Goal: Navigation & Orientation: Find specific page/section

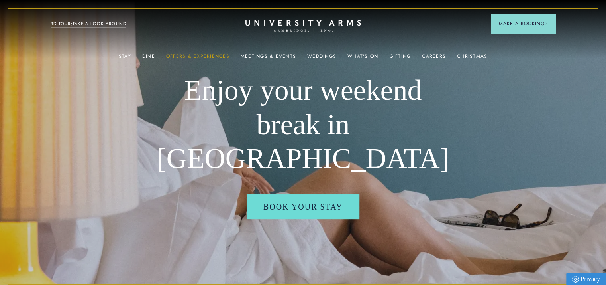
click at [193, 56] on link "Offers & Experiences" at bounding box center [197, 58] width 63 height 10
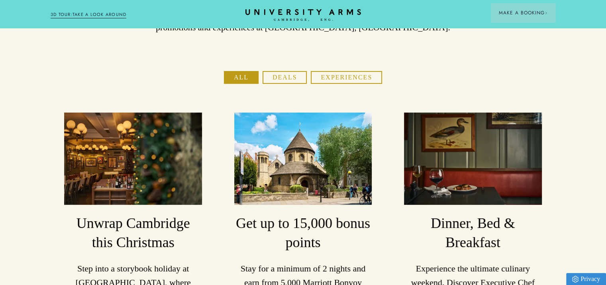
scroll to position [40, 0]
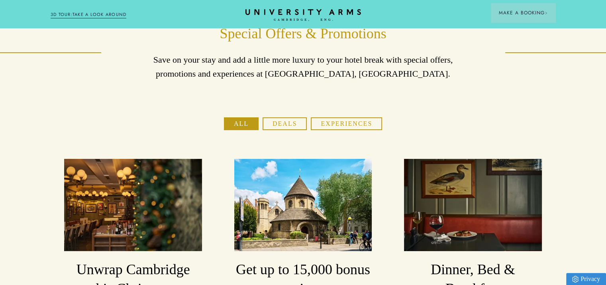
click at [276, 123] on button "Deals" at bounding box center [285, 123] width 45 height 13
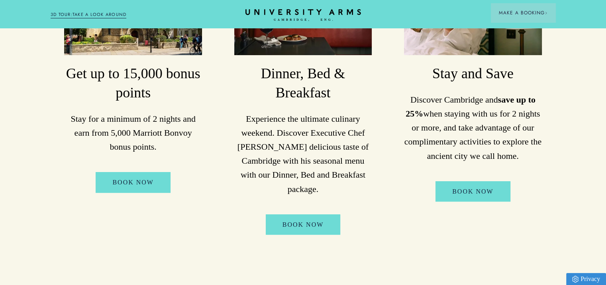
scroll to position [239, 0]
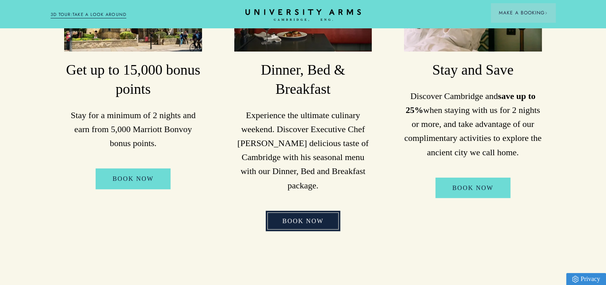
click at [302, 223] on link "Book Now" at bounding box center [303, 221] width 75 height 21
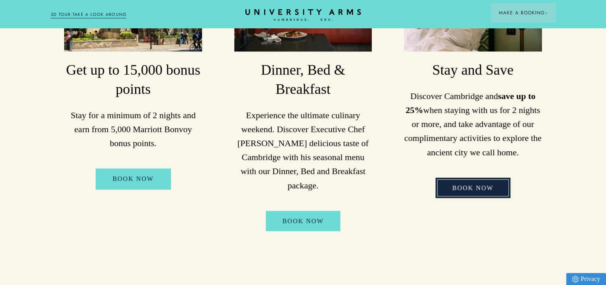
click at [474, 190] on link "Book Now" at bounding box center [473, 187] width 75 height 21
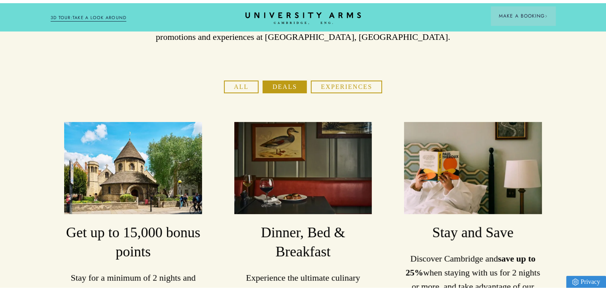
scroll to position [0, 0]
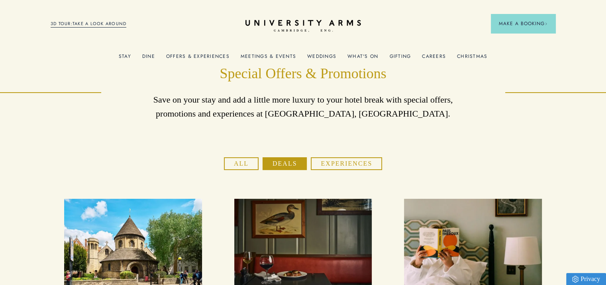
click at [277, 57] on link "Meetings & Events" at bounding box center [268, 58] width 55 height 10
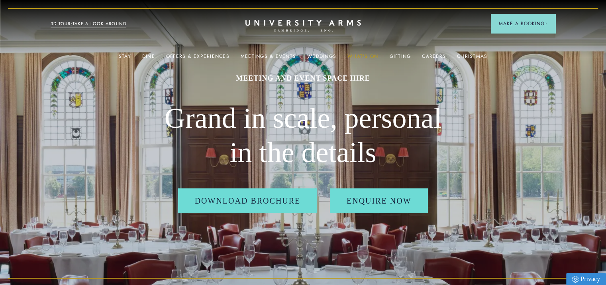
click at [359, 54] on link "What's On" at bounding box center [363, 58] width 31 height 10
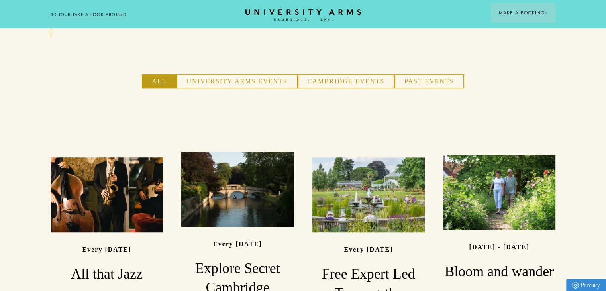
scroll to position [518, 0]
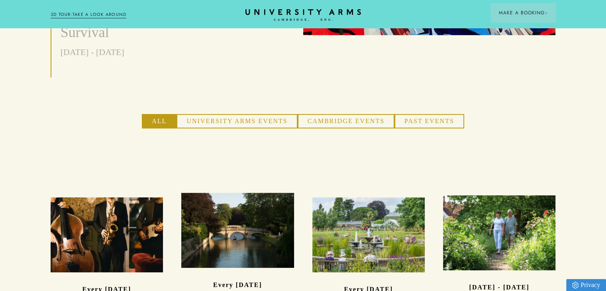
click at [242, 114] on button "University Arms Events" at bounding box center [237, 121] width 121 height 14
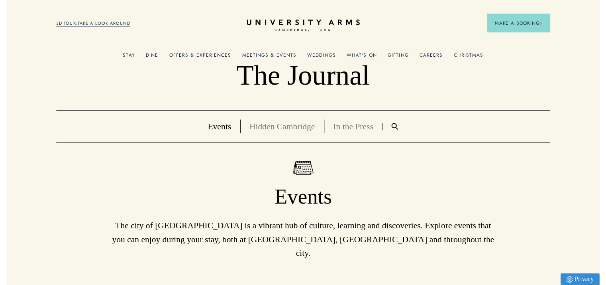
scroll to position [0, 0]
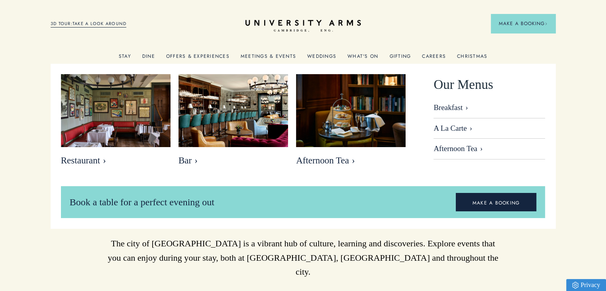
click at [152, 58] on link "Dine" at bounding box center [148, 58] width 13 height 10
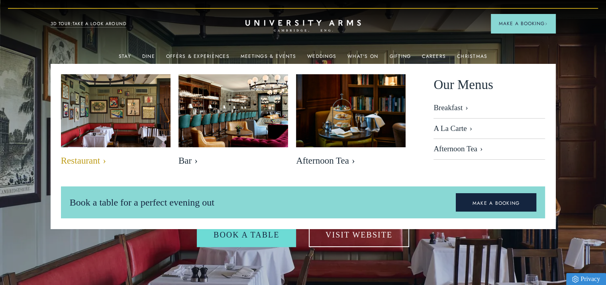
click at [103, 161] on span "Restaurant" at bounding box center [116, 160] width 110 height 11
